Goal: Task Accomplishment & Management: Manage account settings

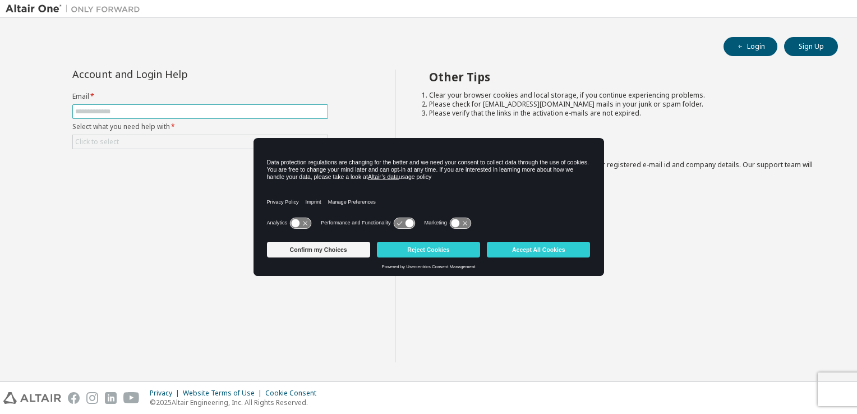
click at [292, 109] on input "text" at bounding box center [200, 111] width 250 height 9
type input "**********"
click at [201, 140] on div "Click to select" at bounding box center [200, 141] width 255 height 13
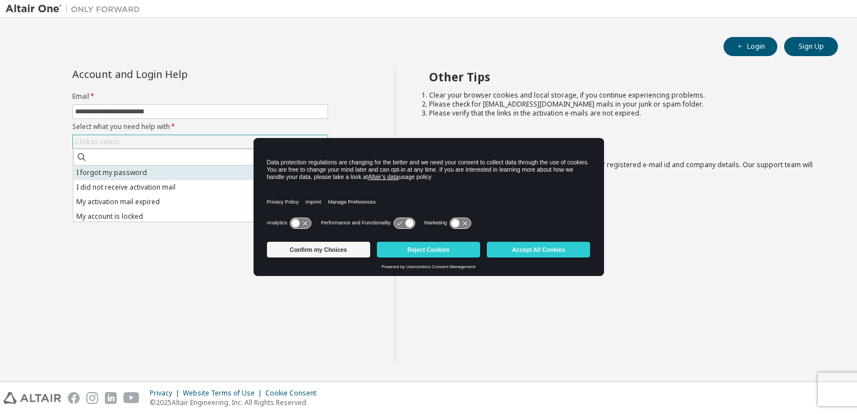
click at [193, 174] on li "I forgot my password" at bounding box center [200, 173] width 252 height 15
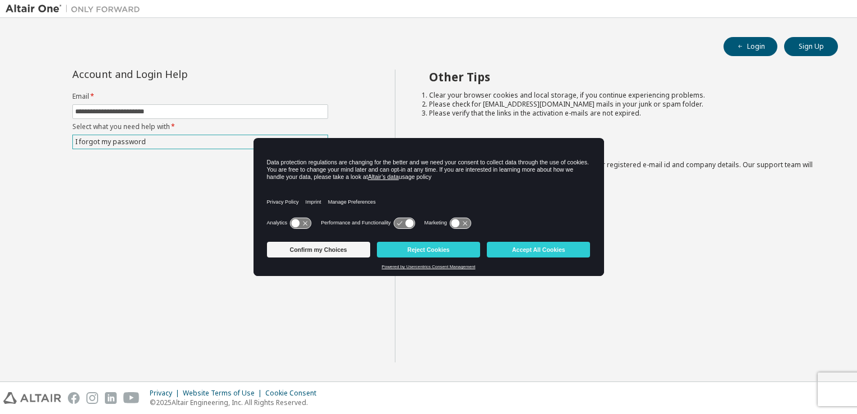
click at [439, 268] on link "Powered by Usercentrics Consent Management" at bounding box center [429, 266] width 94 height 5
click at [304, 223] on icon at bounding box center [300, 223] width 21 height 11
click at [304, 223] on icon at bounding box center [306, 223] width 8 height 8
click at [313, 253] on button "Confirm my Choices" at bounding box center [318, 250] width 103 height 16
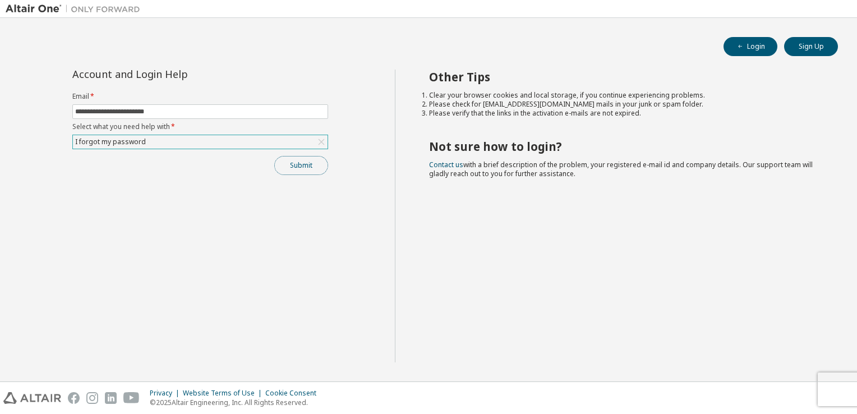
click at [309, 163] on button "Submit" at bounding box center [301, 165] width 54 height 19
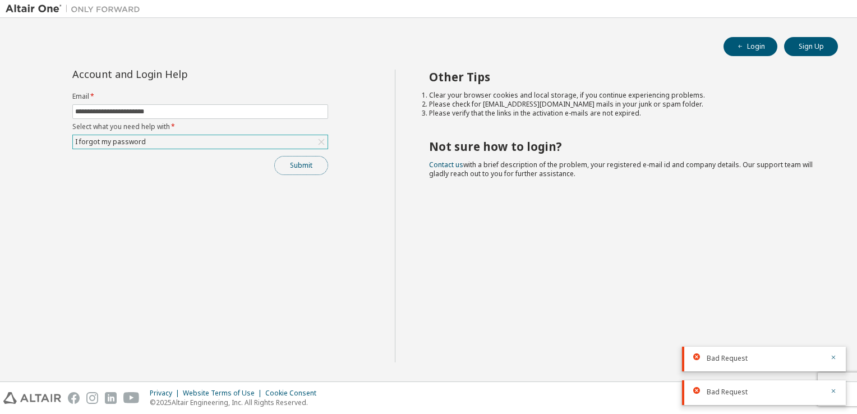
click at [309, 163] on button "Submit" at bounding box center [301, 165] width 54 height 19
click at [323, 141] on icon at bounding box center [321, 141] width 11 height 11
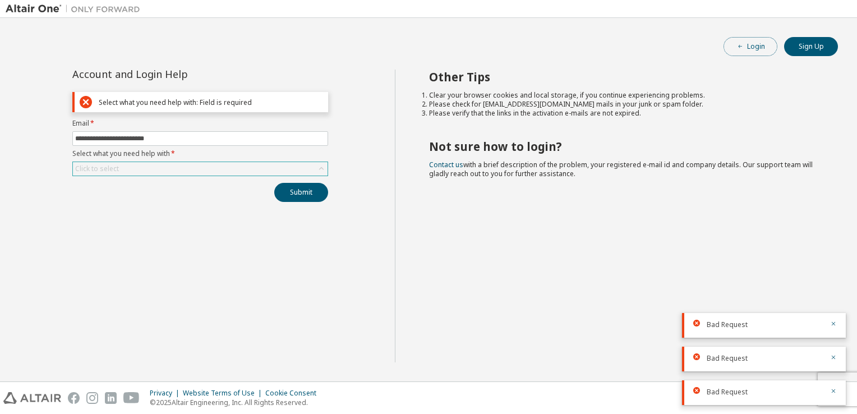
click at [755, 44] on button "Login" at bounding box center [751, 46] width 54 height 19
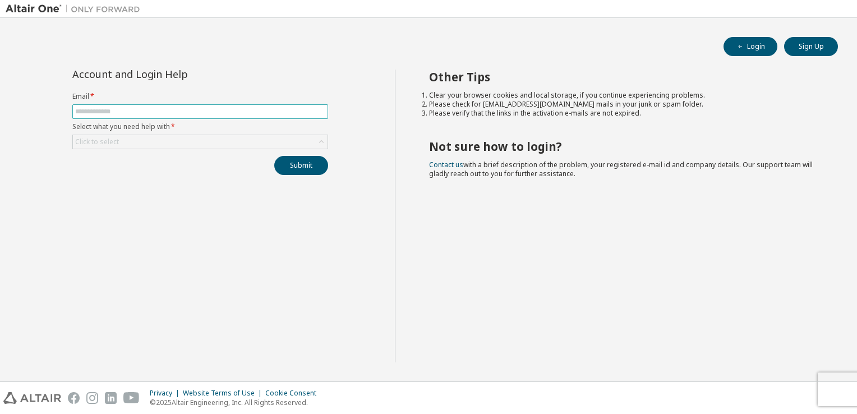
click at [296, 109] on input "text" at bounding box center [200, 111] width 250 height 9
type input "**********"
click at [254, 149] on div "**********" at bounding box center [200, 122] width 269 height 105
click at [264, 145] on div "Click to select" at bounding box center [200, 141] width 255 height 13
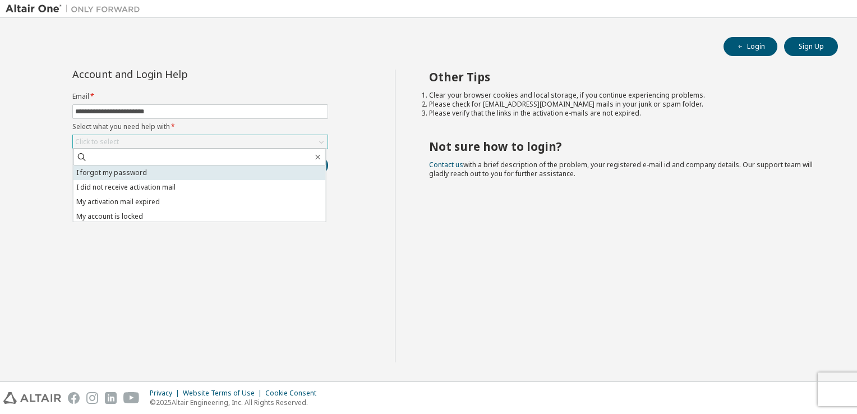
click at [231, 178] on li "I forgot my password" at bounding box center [200, 173] width 252 height 15
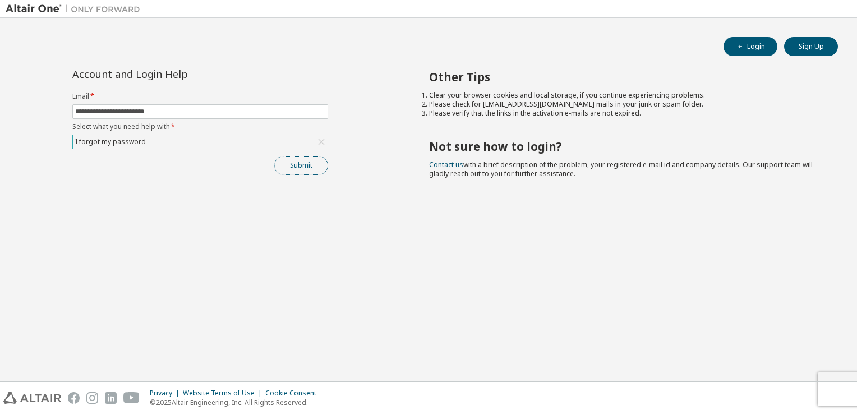
click at [307, 166] on button "Submit" at bounding box center [301, 165] width 54 height 19
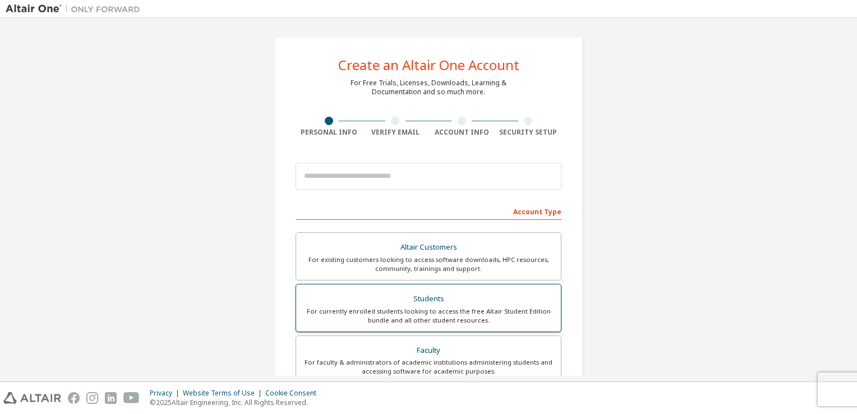
click at [477, 302] on div "Students" at bounding box center [428, 299] width 251 height 16
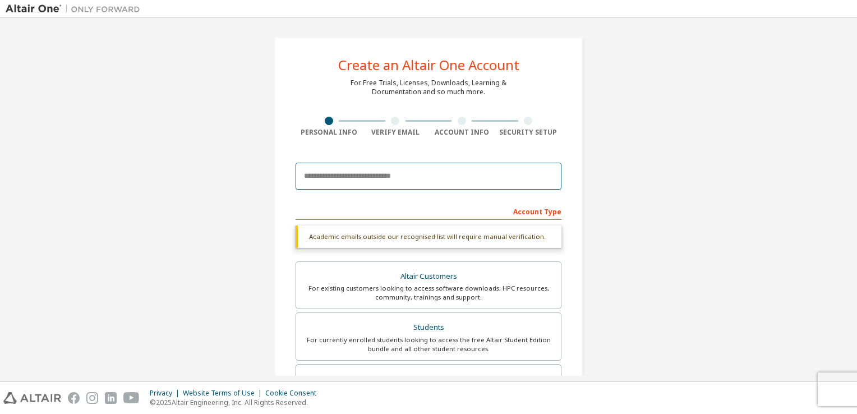
click at [545, 171] on input "email" at bounding box center [429, 176] width 266 height 27
type input "**********"
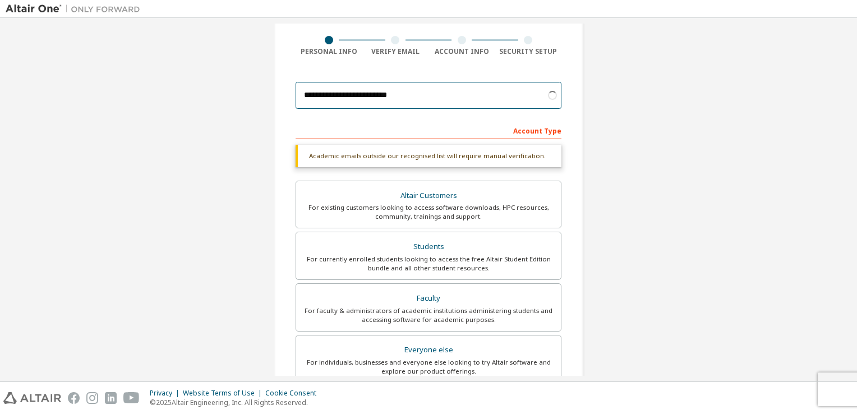
scroll to position [103, 0]
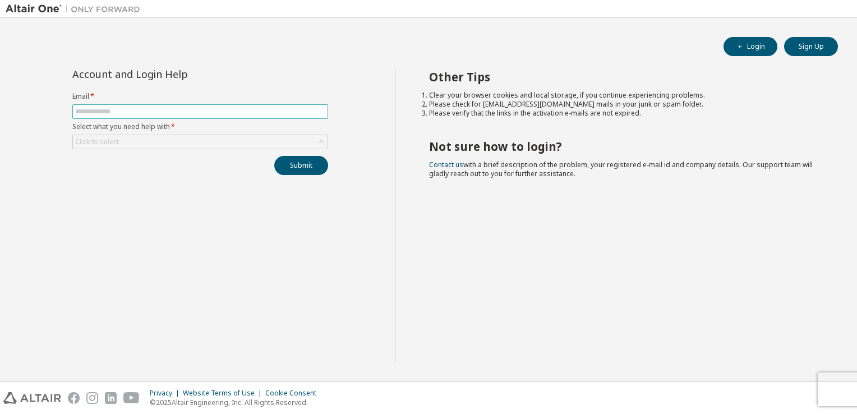
click at [292, 114] on input "text" at bounding box center [200, 111] width 250 height 9
type input "**********"
click at [222, 146] on div "Click to select" at bounding box center [200, 141] width 255 height 13
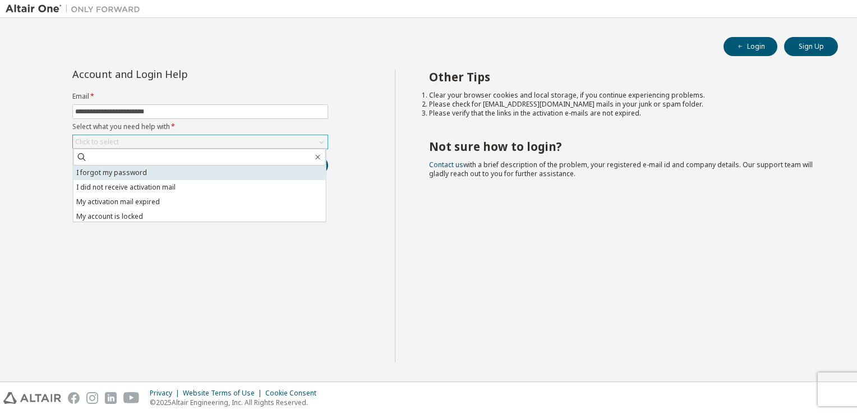
click at [184, 176] on li "I forgot my password" at bounding box center [200, 173] width 252 height 15
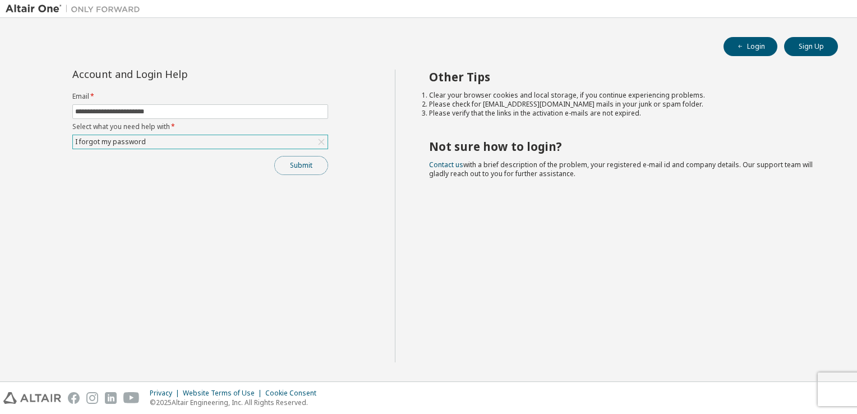
click at [297, 170] on button "Submit" at bounding box center [301, 165] width 54 height 19
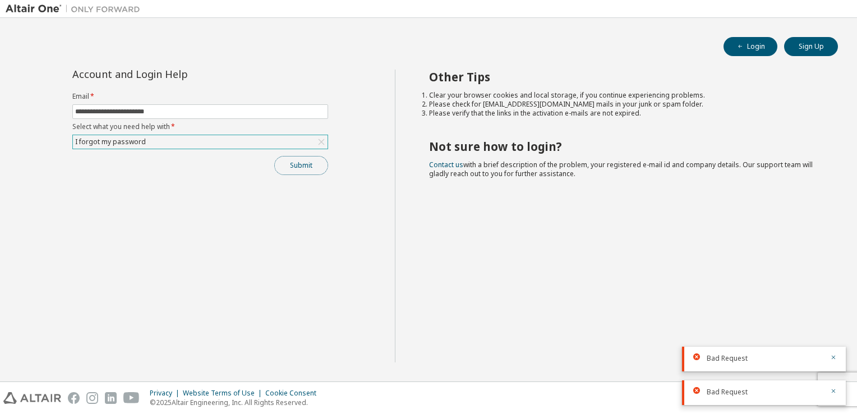
click at [297, 170] on button "Submit" at bounding box center [301, 165] width 54 height 19
click at [325, 143] on icon at bounding box center [321, 141] width 11 height 11
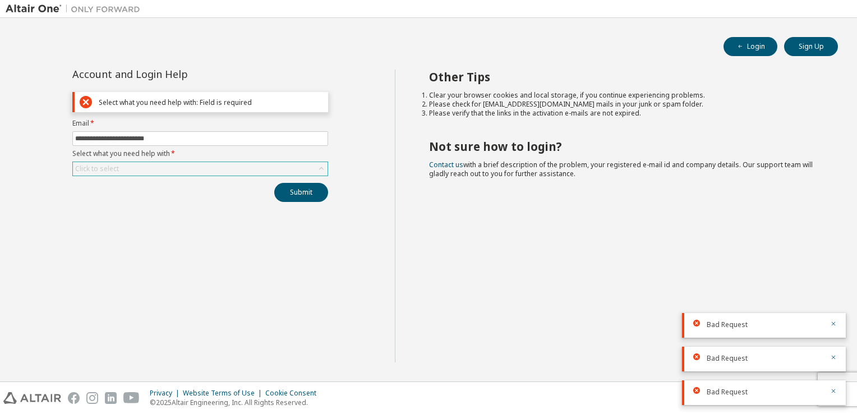
click at [285, 164] on div "Click to select" at bounding box center [200, 168] width 255 height 13
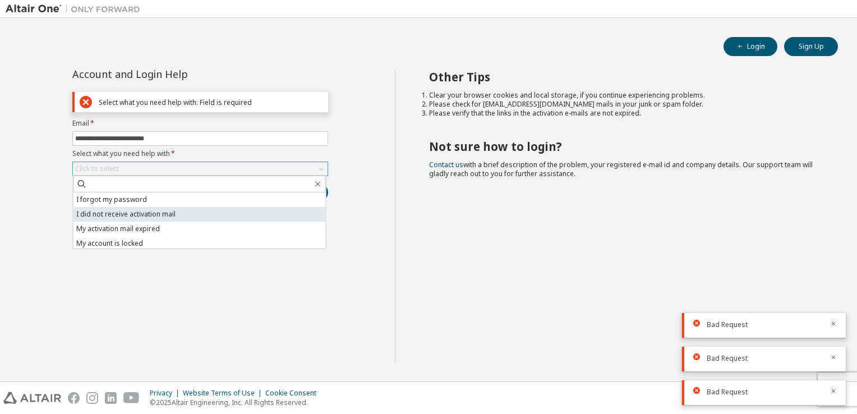
click at [256, 215] on li "I did not receive activation mail" at bounding box center [200, 214] width 252 height 15
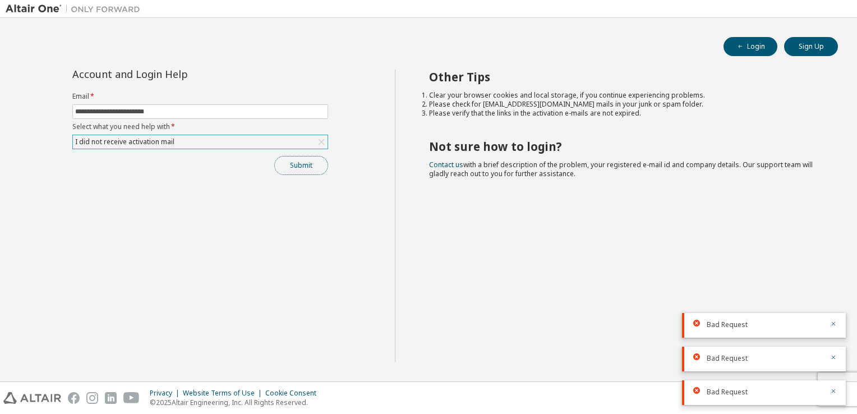
click at [298, 162] on button "Submit" at bounding box center [301, 165] width 54 height 19
click at [323, 139] on icon at bounding box center [321, 142] width 6 height 6
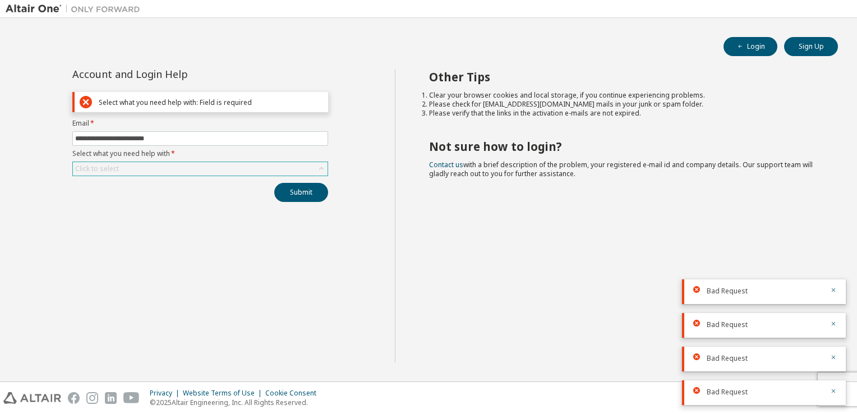
click at [263, 167] on div "Click to select" at bounding box center [200, 168] width 255 height 13
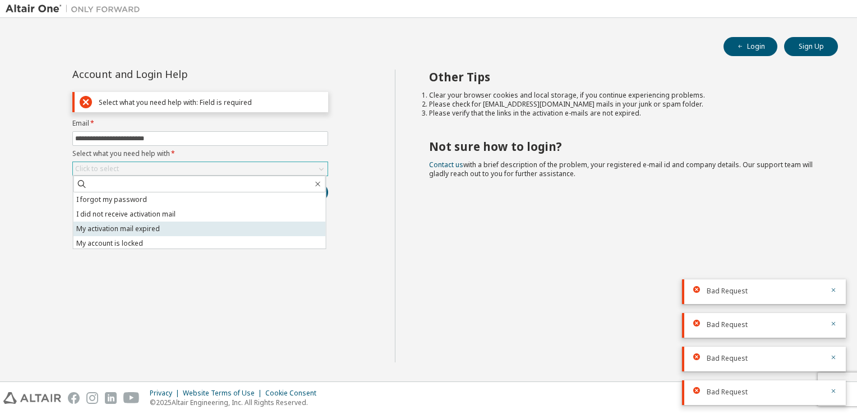
click at [241, 229] on li "My activation mail expired" at bounding box center [200, 229] width 252 height 15
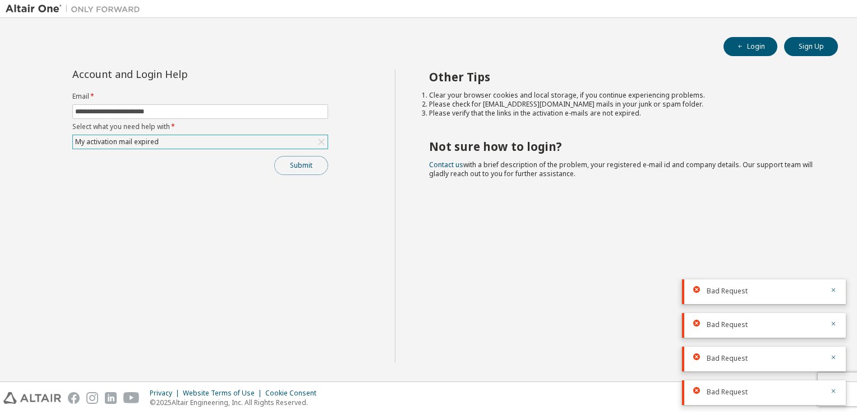
click at [306, 161] on button "Submit" at bounding box center [301, 165] width 54 height 19
click at [323, 141] on icon at bounding box center [321, 141] width 11 height 11
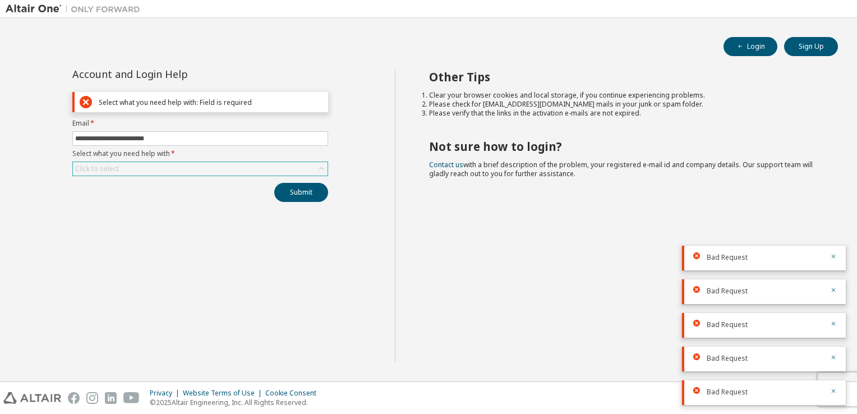
click at [281, 178] on div "**********" at bounding box center [200, 136] width 269 height 132
click at [279, 173] on div "Click to select" at bounding box center [200, 168] width 255 height 13
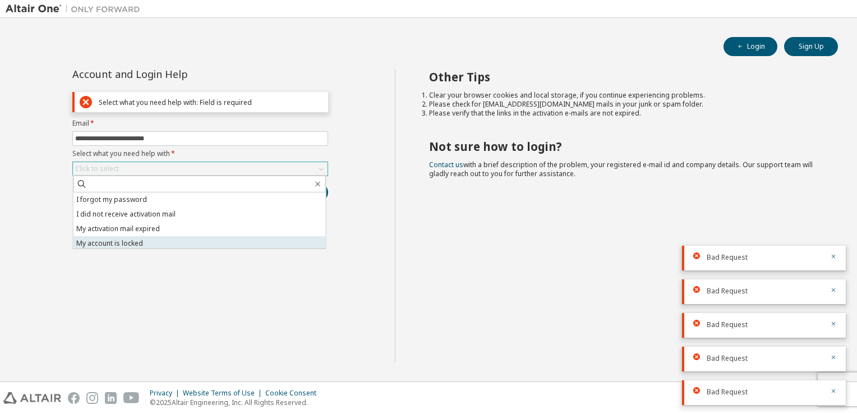
click at [224, 242] on li "My account is locked" at bounding box center [200, 243] width 252 height 15
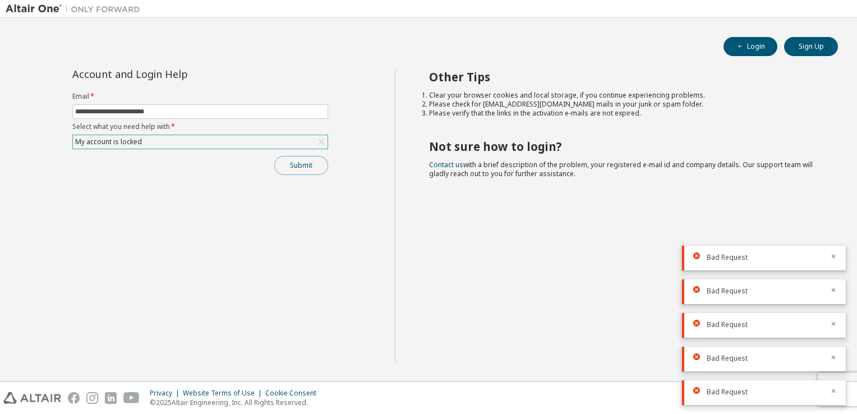
click at [302, 163] on button "Submit" at bounding box center [301, 165] width 54 height 19
